Goal: Transaction & Acquisition: Subscribe to service/newsletter

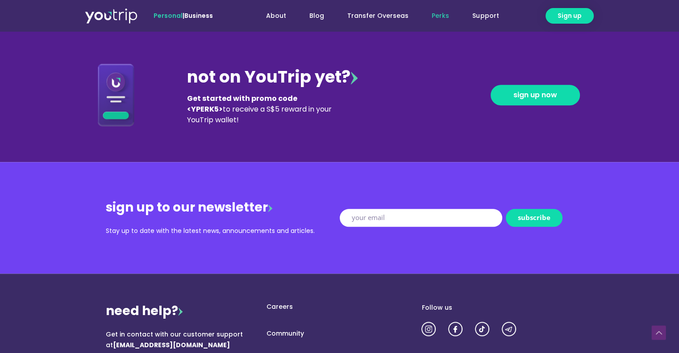
scroll to position [937, 0]
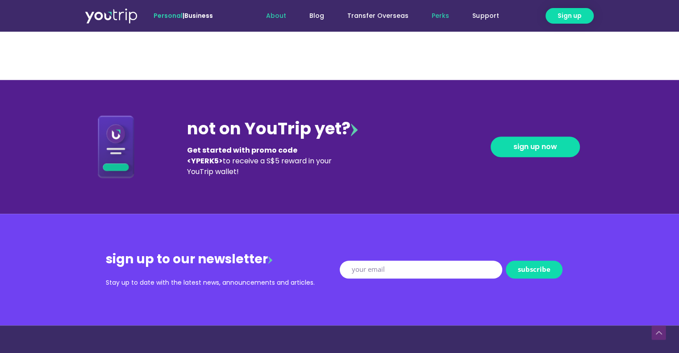
click at [281, 16] on link "About" at bounding box center [275, 16] width 43 height 17
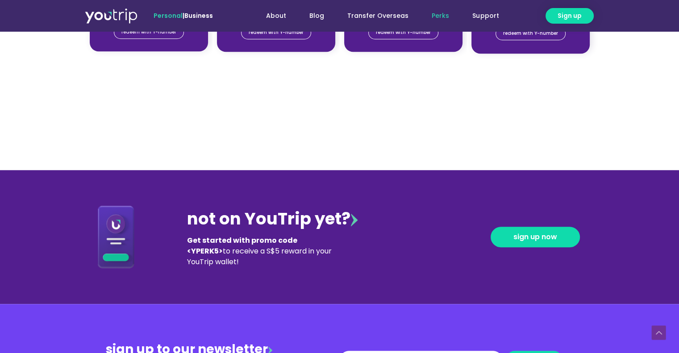
scroll to position [937, 0]
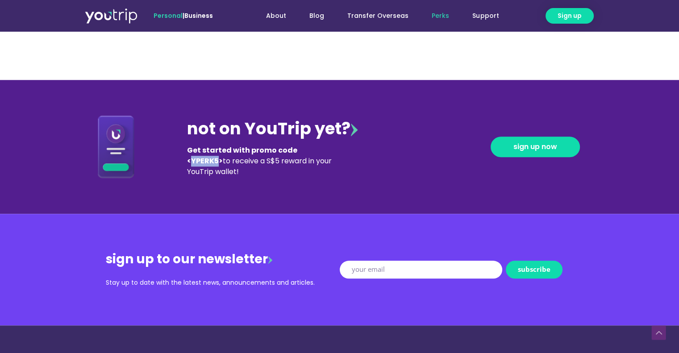
drag, startPoint x: 323, startPoint y: 148, endPoint x: 298, endPoint y: 149, distance: 25.5
click at [297, 149] on b "Get started with promo code <YPERK5>" at bounding box center [242, 155] width 110 height 21
copy b "YPERK5"
click at [530, 146] on span "sign up now" at bounding box center [535, 146] width 44 height 7
